Goal: Transaction & Acquisition: Subscribe to service/newsletter

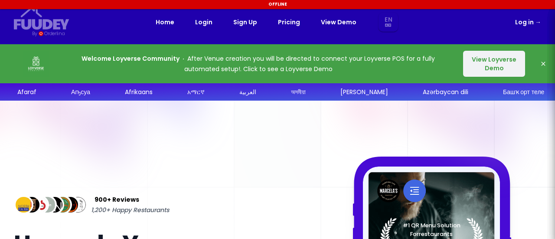
select select "en"
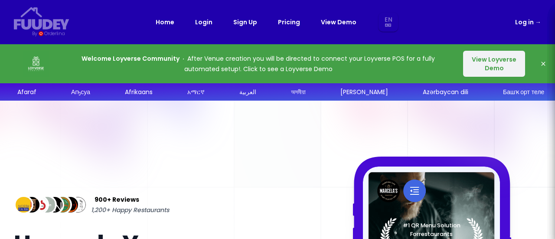
select select "en"
click at [498, 66] on button "View Loyverse Demo" at bounding box center [494, 64] width 62 height 26
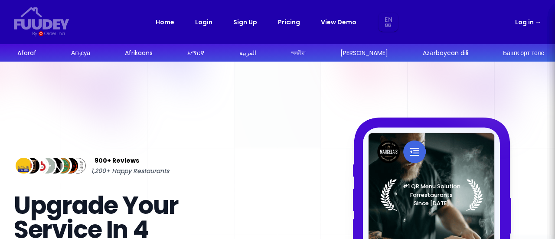
select select "en"
click at [297, 20] on link "Pricing" at bounding box center [289, 22] width 22 height 10
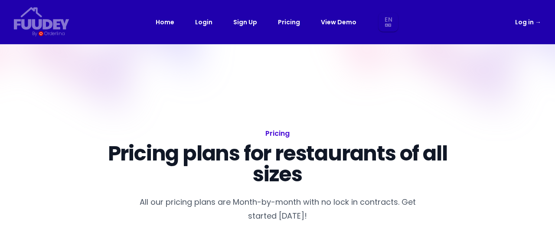
select select "en"
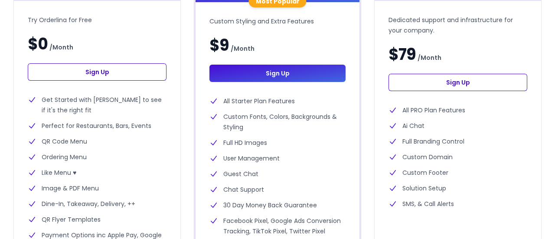
scroll to position [304, 0]
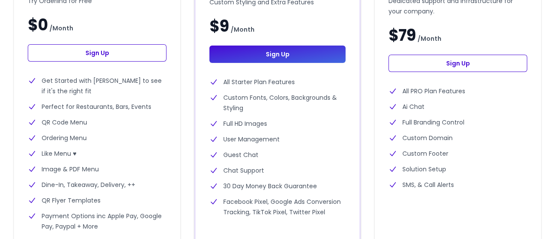
click at [124, 51] on link "Sign Up" at bounding box center [97, 52] width 139 height 17
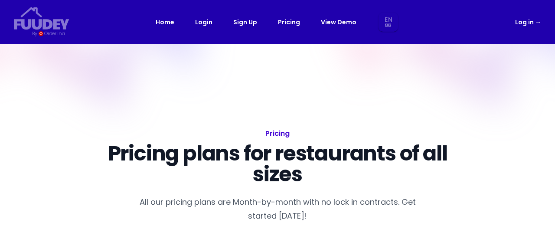
select select "en"
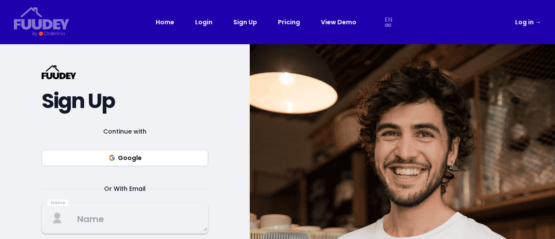
click at [186, 156] on button "Google" at bounding box center [125, 158] width 167 height 16
select select "en"
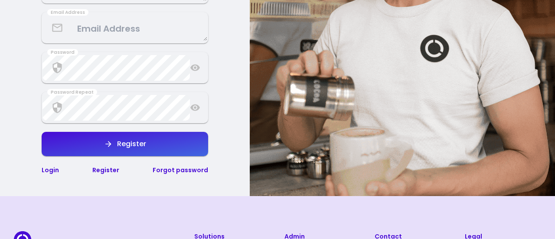
scroll to position [174, 0]
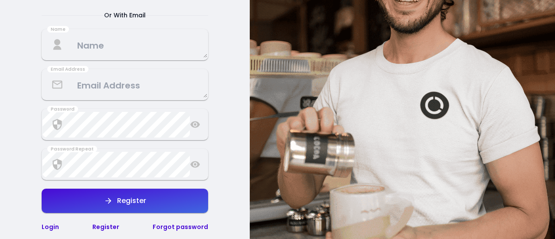
click at [155, 75] on textarea at bounding box center [125, 85] width 165 height 26
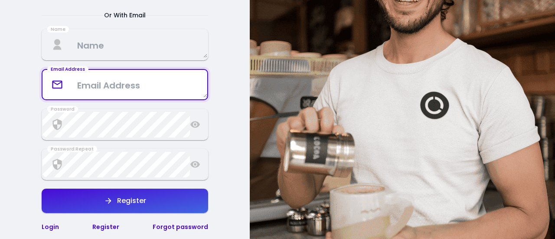
click at [155, 75] on textarea at bounding box center [125, 85] width 165 height 26
type textarea "[EMAIL_ADDRESS][DOMAIN_NAME]"
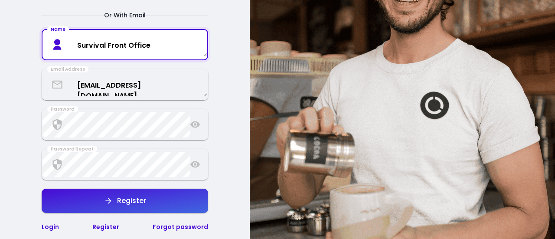
click at [166, 45] on textarea "Survival Front Office" at bounding box center [125, 44] width 165 height 23
drag, startPoint x: 166, startPoint y: 45, endPoint x: 21, endPoint y: 56, distance: 145.4
click at [21, 56] on div "{/* Added fill="currentColor" here */} {/* This rectangle defines the backgroun…" at bounding box center [125, 62] width 250 height 382
type textarea "Survival"
click at [226, 124] on div "{/* Added fill="currentColor" here */} {/* This rectangle defines the backgroun…" at bounding box center [125, 62] width 250 height 382
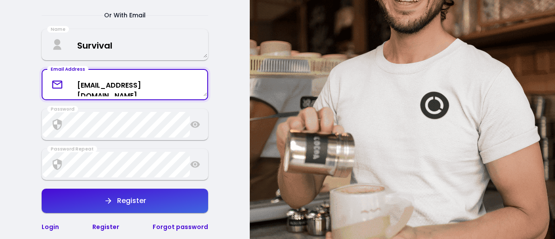
drag, startPoint x: 192, startPoint y: 87, endPoint x: 37, endPoint y: 85, distance: 155.3
click at [37, 85] on div "{/* Added fill="currentColor" here */} {/* This rectangle defines the backgroun…" at bounding box center [125, 62] width 250 height 382
paste textarea "thesurvivalbyseudam1@gmai"
type textarea "[EMAIL_ADDRESS][DOMAIN_NAME]"
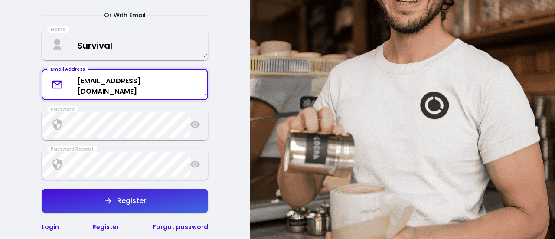
click at [128, 44] on textarea "Survival" at bounding box center [125, 45] width 165 height 26
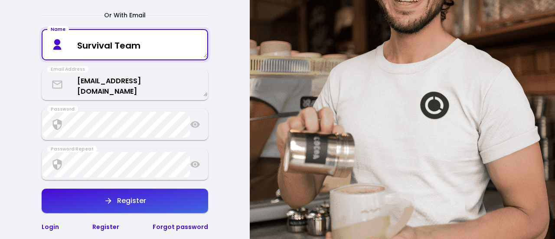
type textarea "Survival Team"
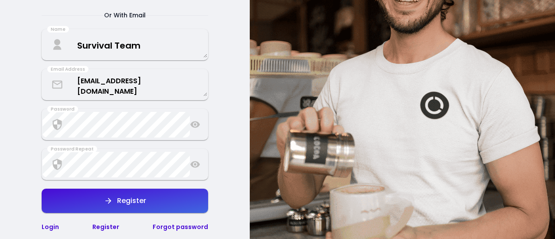
select select "en"
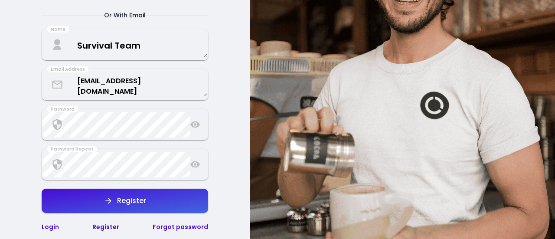
select select "en"
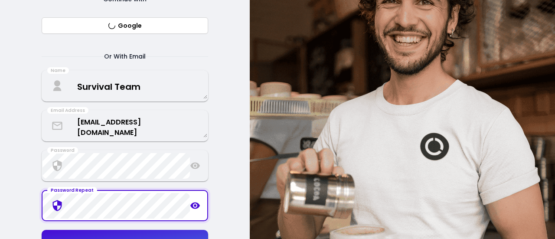
scroll to position [174, 0]
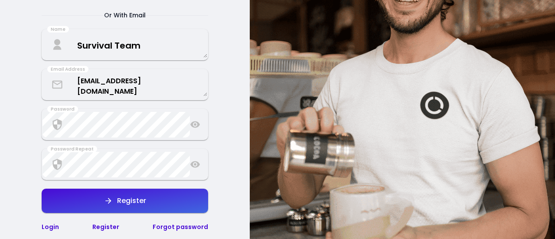
select select "en"
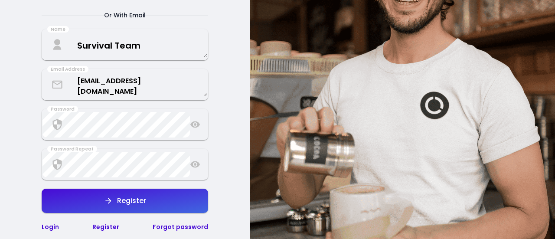
select select "en"
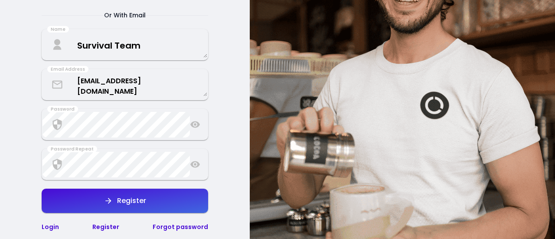
click at [167, 208] on button "Register" at bounding box center [125, 201] width 167 height 24
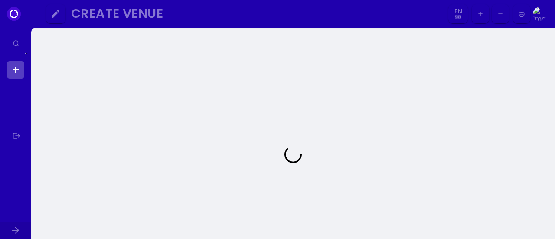
select select "en"
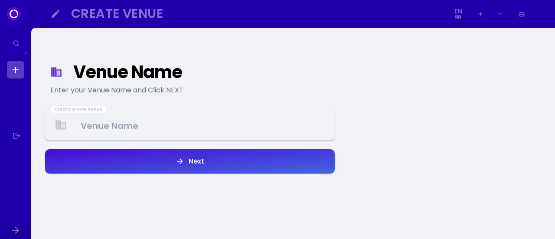
select select "en"
click at [199, 126] on Venue at bounding box center [190, 125] width 288 height 26
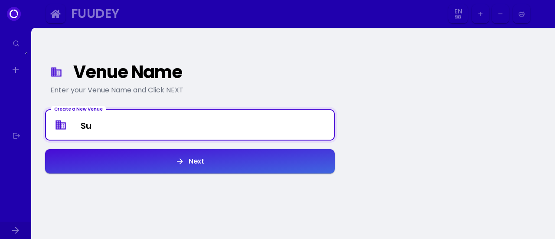
type Venue "S"
type Venue "The Survival"
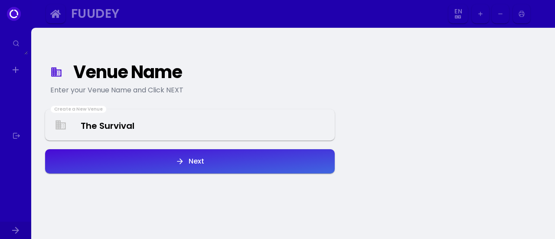
select select "en"
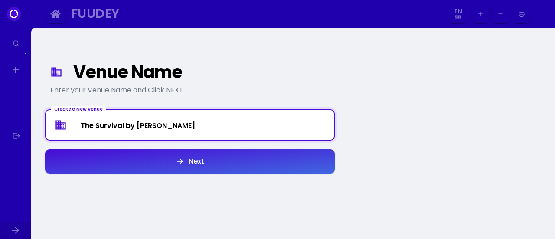
type Venue "The Survival by [PERSON_NAME]"
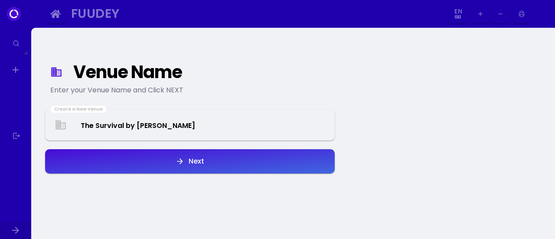
click at [211, 152] on button "Next" at bounding box center [190, 161] width 290 height 24
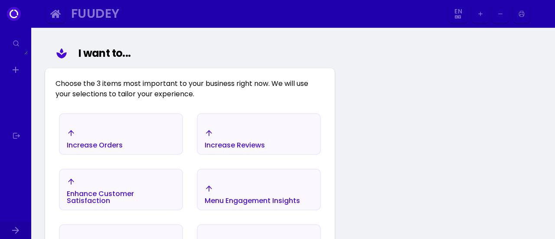
scroll to position [87, 0]
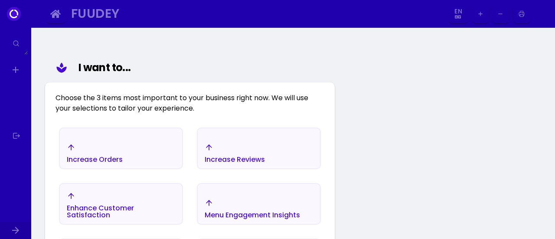
select select "en"
click at [158, 156] on div "Increase Orders" at bounding box center [121, 153] width 122 height 30
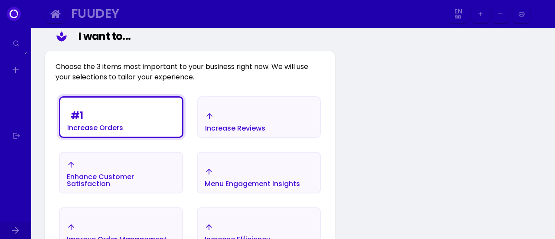
scroll to position [130, 0]
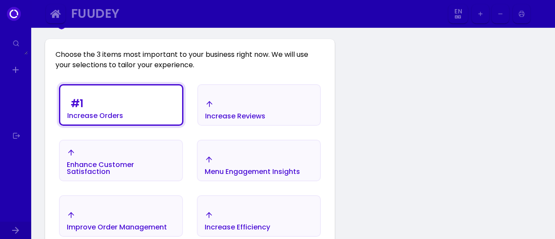
click at [157, 164] on div "Enhance Customer Satisfaction" at bounding box center [121, 168] width 108 height 14
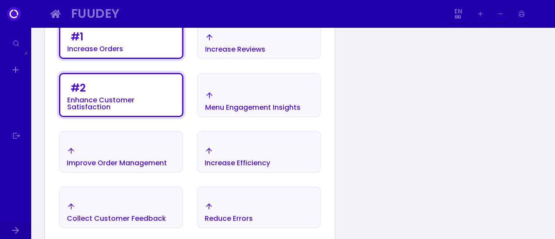
scroll to position [217, 0]
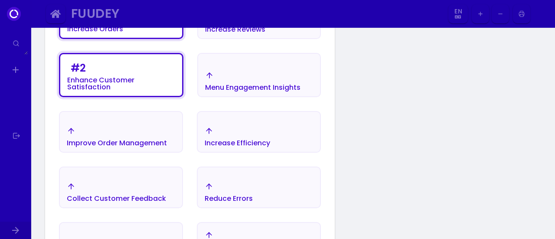
click at [87, 134] on div "Improve Order Management" at bounding box center [117, 137] width 100 height 20
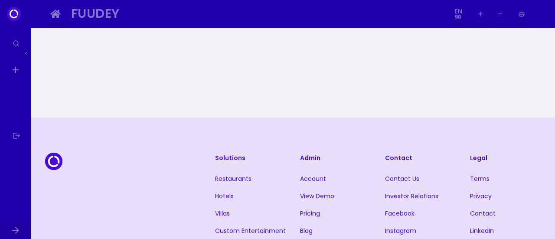
scroll to position [434, 0]
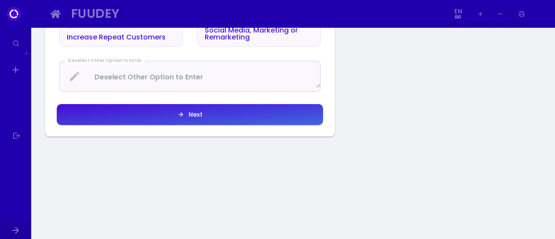
click at [225, 117] on button "Next" at bounding box center [190, 114] width 266 height 21
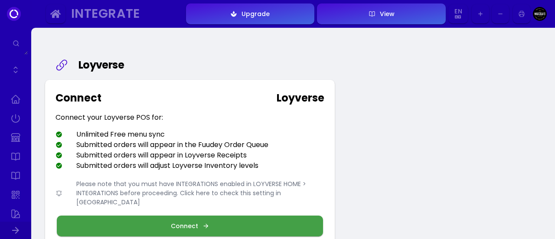
click at [214, 224] on button "Connect" at bounding box center [190, 226] width 266 height 21
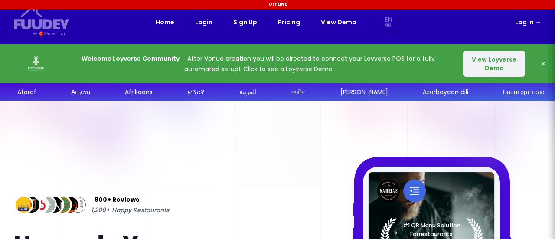
select select "en"
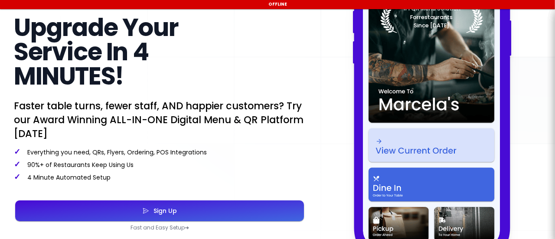
scroll to position [260, 0]
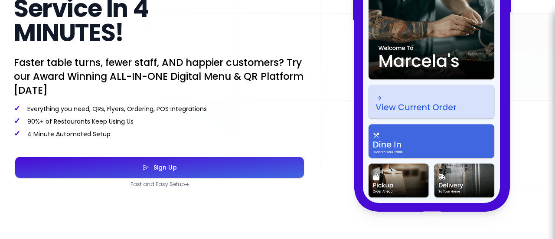
select select "en"
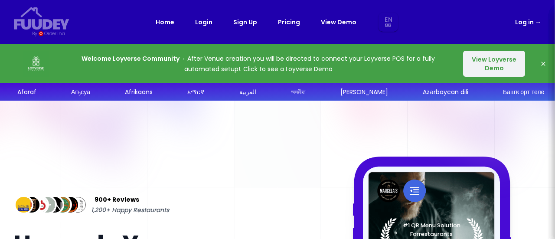
click at [495, 71] on button "View Loyverse Demo" at bounding box center [494, 64] width 62 height 26
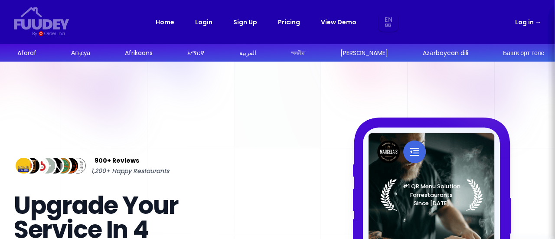
select select "en"
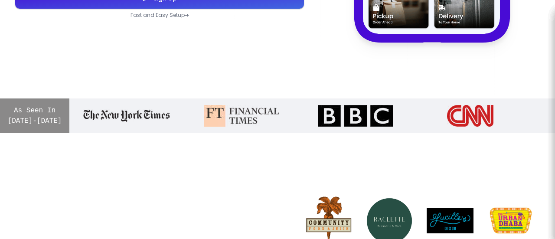
scroll to position [217, 0]
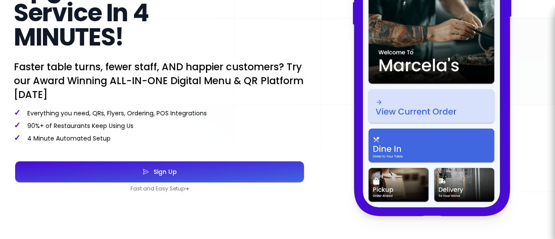
select select "en"
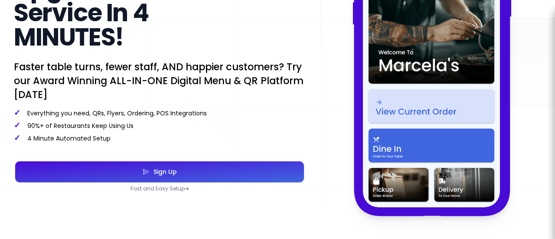
select select "en"
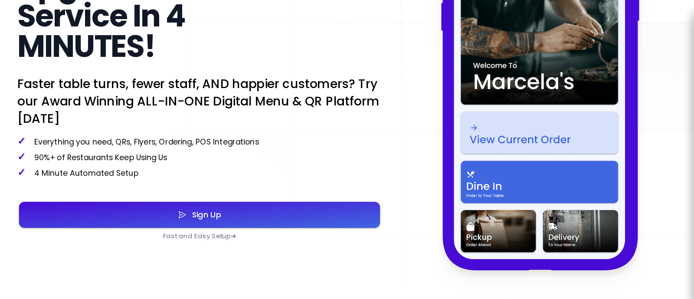
scroll to position [201, 0]
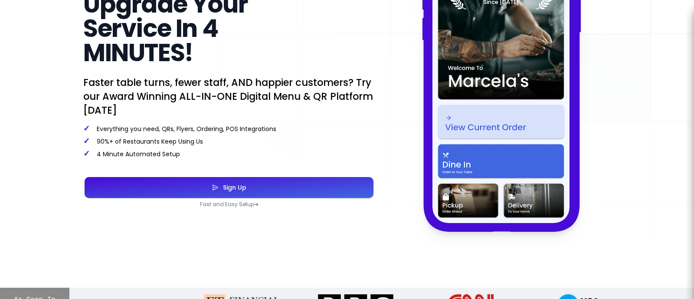
select select "en"
